Goal: Task Accomplishment & Management: Use online tool/utility

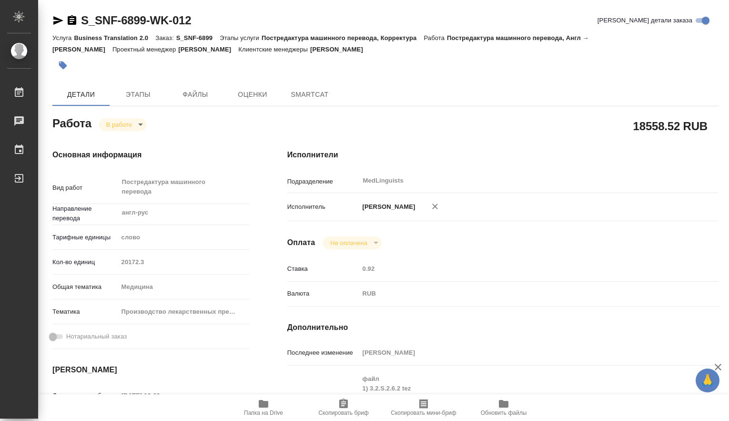
type textarea "x"
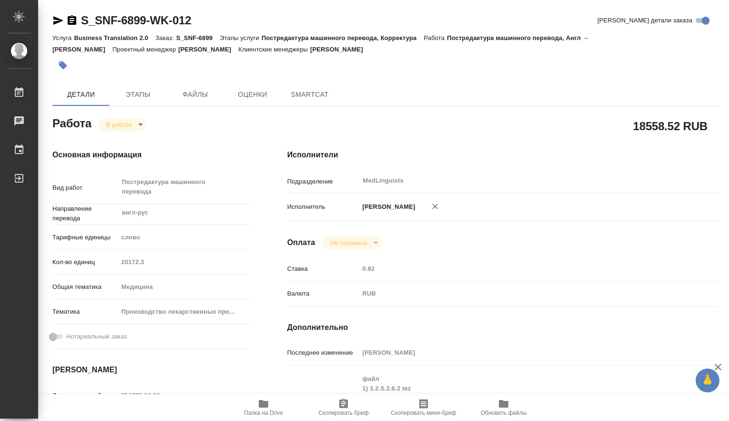
type textarea "x"
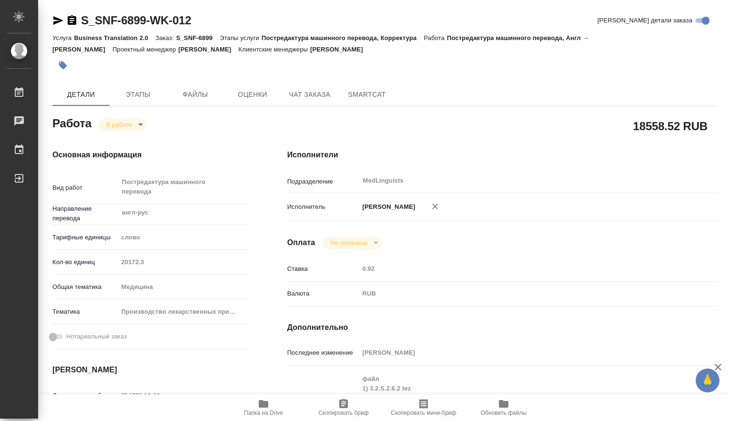
scroll to position [159, 0]
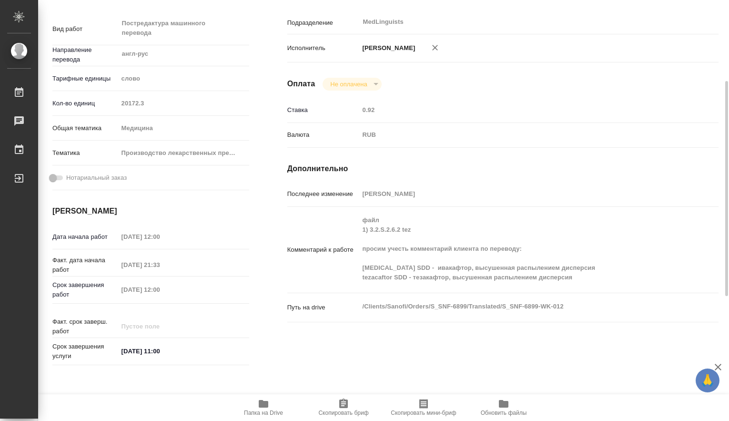
type textarea "x"
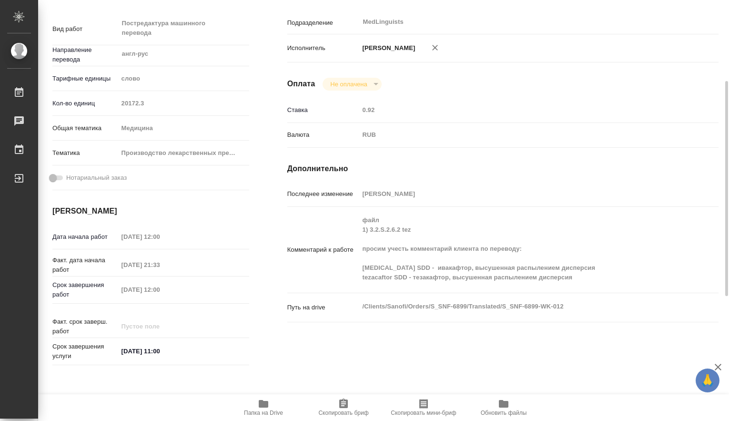
type textarea "x"
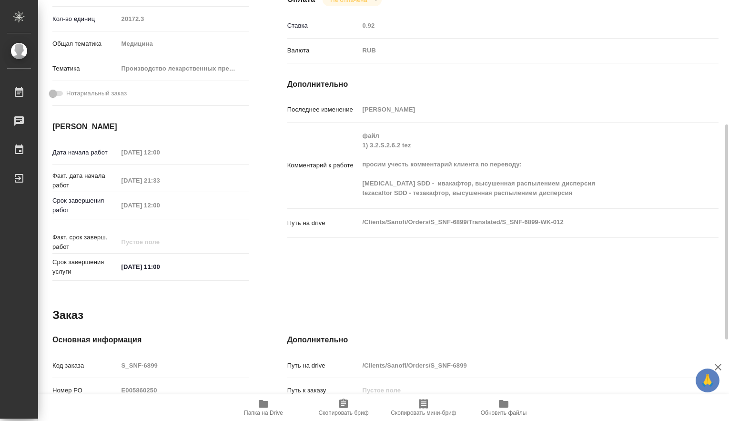
scroll to position [0, 0]
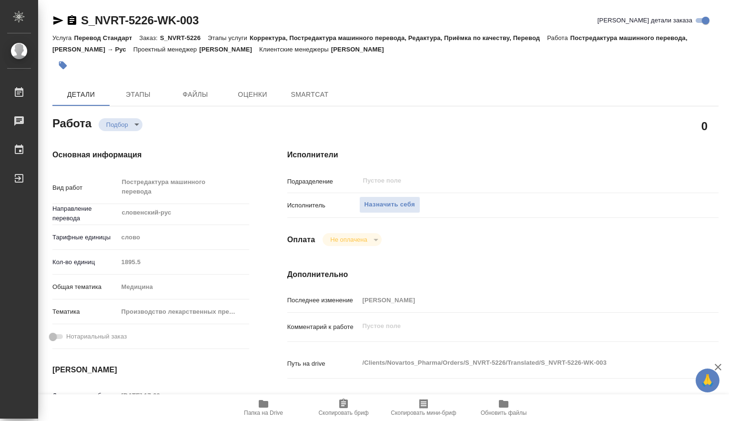
type textarea "x"
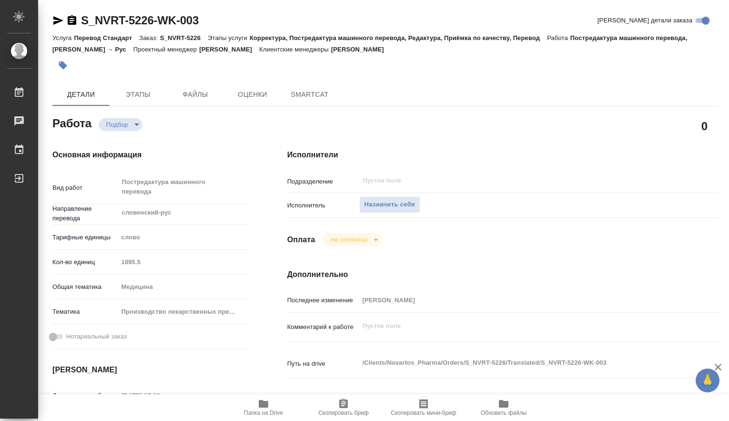
type textarea "x"
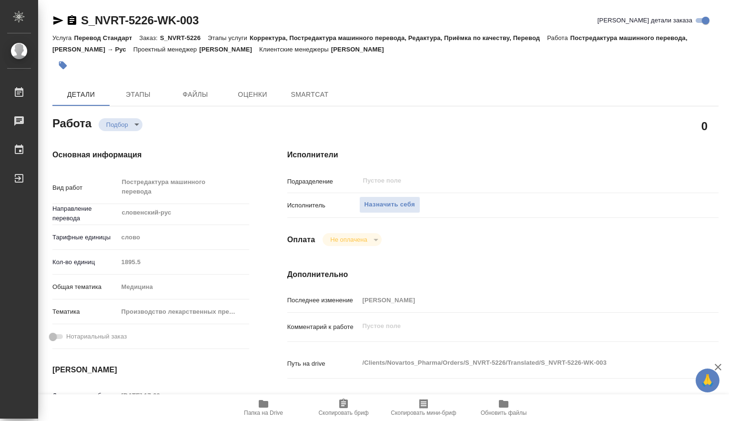
type textarea "x"
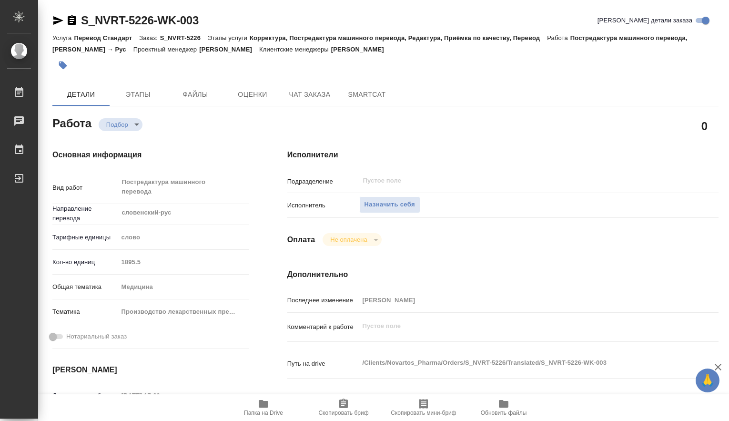
scroll to position [159, 0]
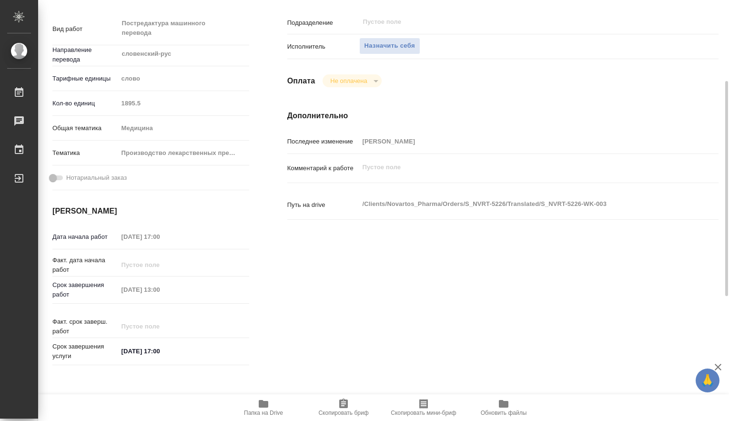
type textarea "x"
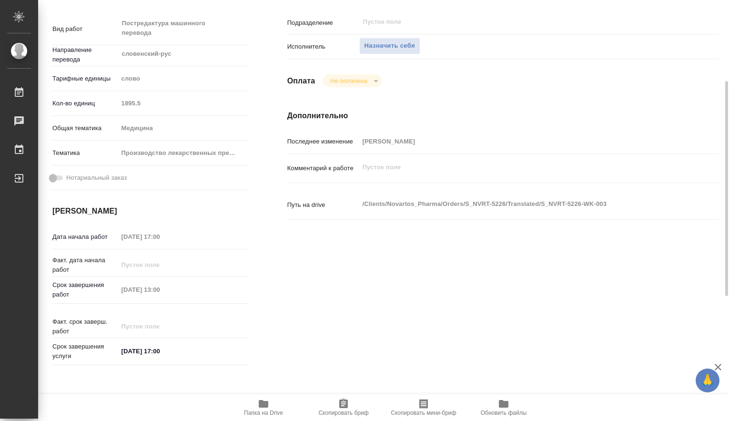
type textarea "x"
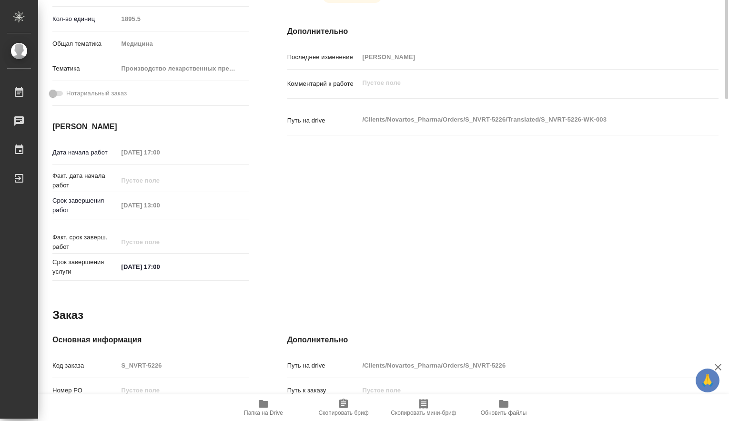
scroll to position [84, 0]
